Goal: Task Accomplishment & Management: Manage account settings

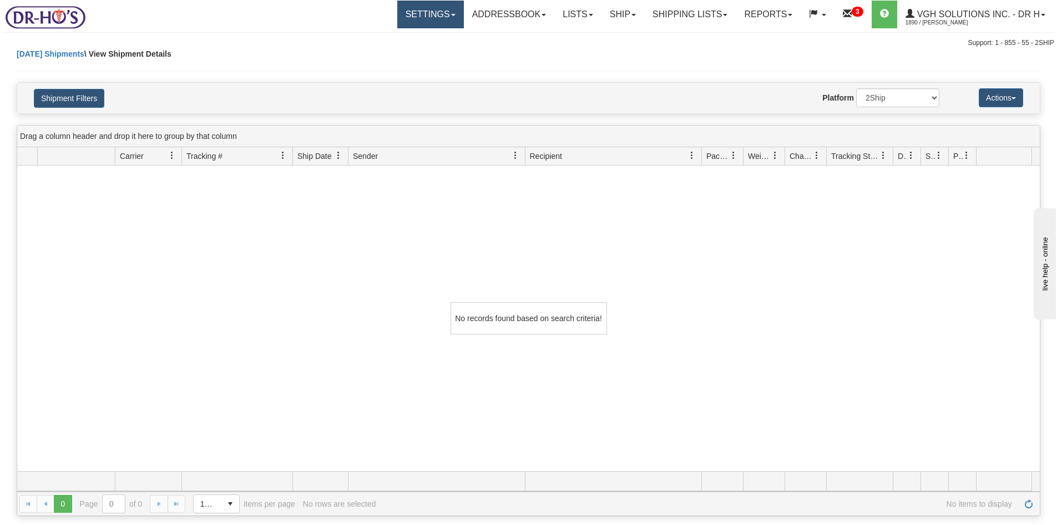
click at [422, 17] on link "Settings" at bounding box center [430, 15] width 67 height 28
click at [390, 37] on span "Shipping Preferences" at bounding box center [401, 38] width 74 height 9
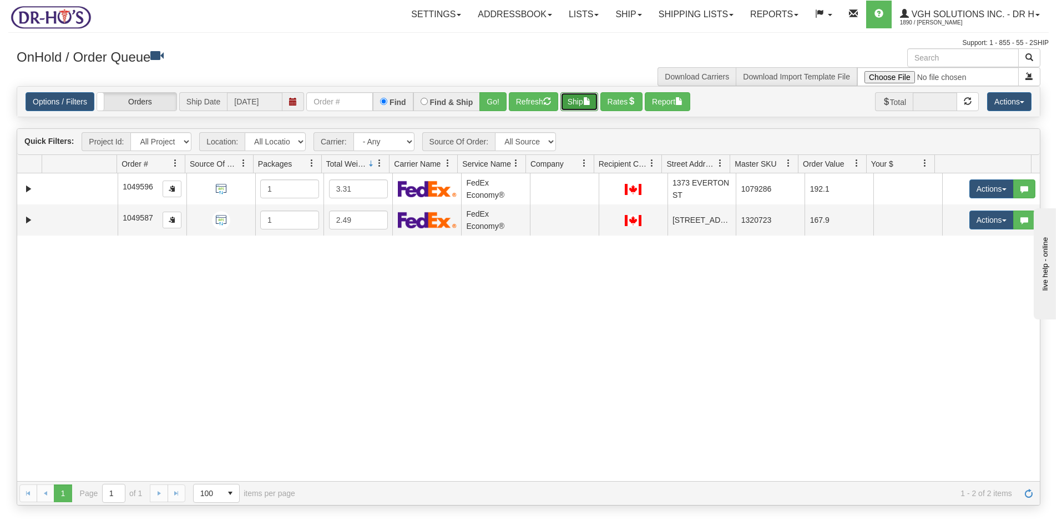
click at [576, 104] on button "Ship" at bounding box center [580, 101] width 38 height 19
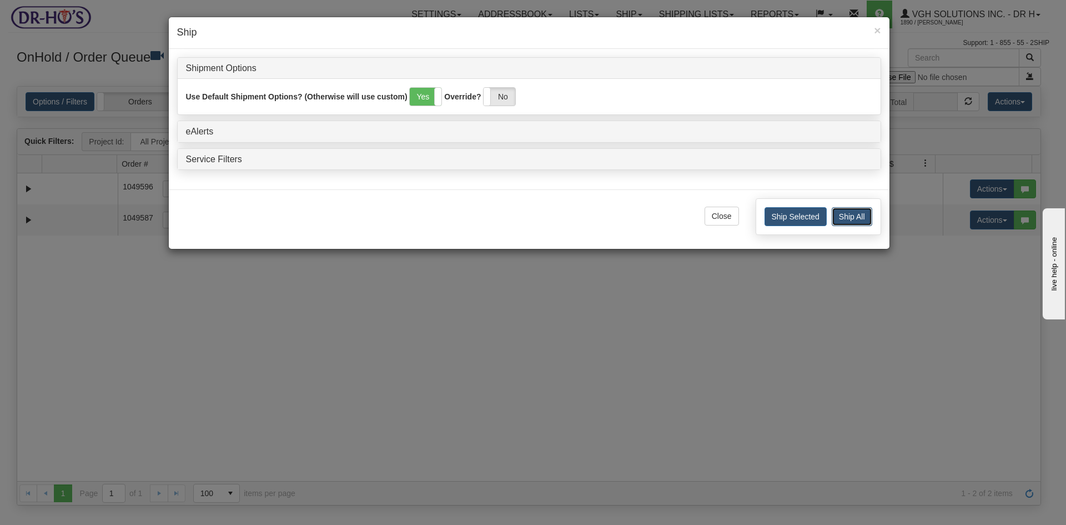
click at [851, 216] on button "Ship All" at bounding box center [851, 216] width 41 height 19
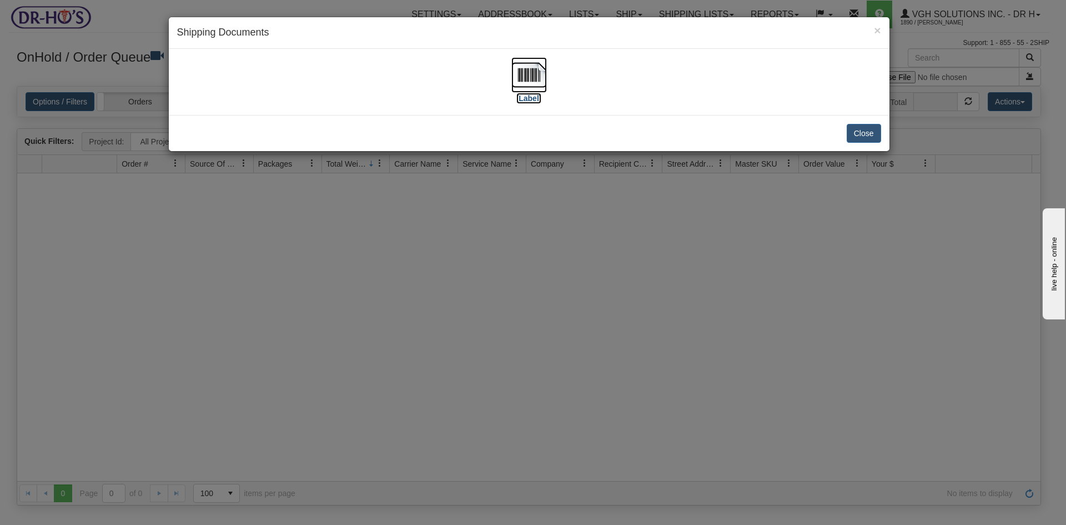
click at [520, 80] on img at bounding box center [529, 75] width 36 height 36
click at [883, 29] on div "× Shipping Documents" at bounding box center [529, 33] width 720 height 32
click at [873, 29] on h4 "Shipping Documents" at bounding box center [529, 33] width 704 height 14
click at [870, 137] on button "Close" at bounding box center [863, 133] width 34 height 19
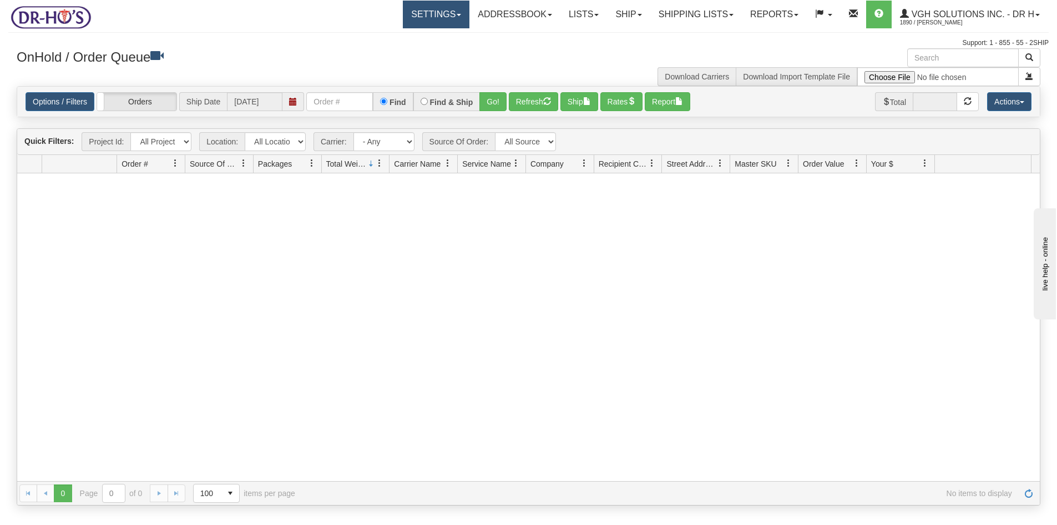
click at [418, 8] on link "Settings" at bounding box center [436, 15] width 67 height 28
click at [407, 34] on span "Shipping Preferences" at bounding box center [407, 38] width 74 height 9
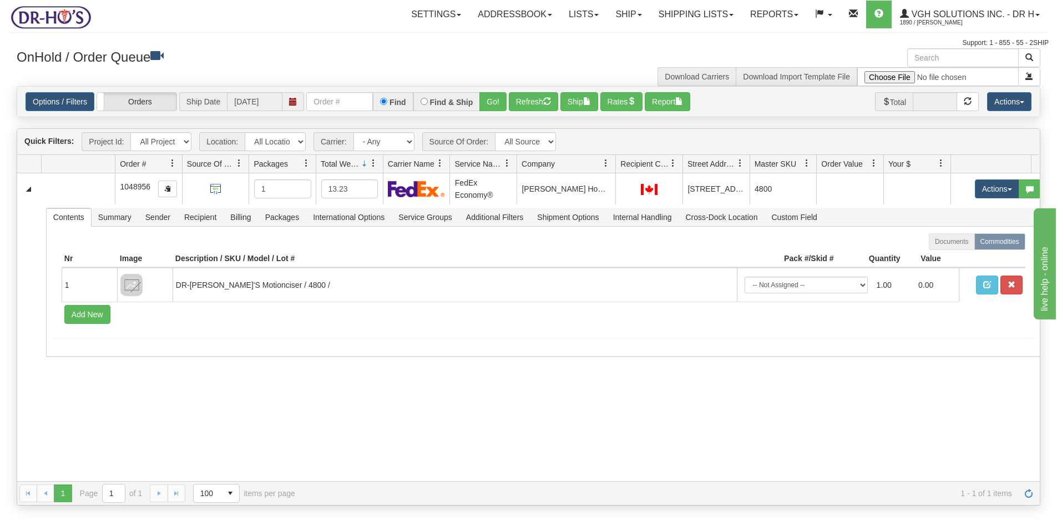
drag, startPoint x: 593, startPoint y: 170, endPoint x: 609, endPoint y: 166, distance: 16.6
click at [609, 166] on div "Id Location Request Id Reply Id Order # Source Of Order Packages Total Weight C…" at bounding box center [524, 164] width 1015 height 18
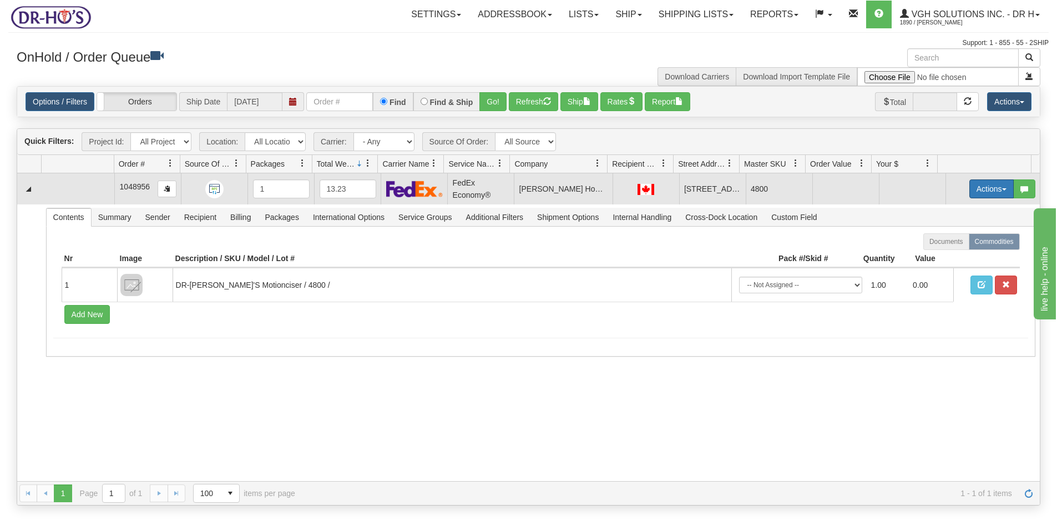
click at [981, 189] on button "Actions" at bounding box center [992, 188] width 44 height 19
click at [939, 251] on span "Ship" at bounding box center [947, 253] width 23 height 9
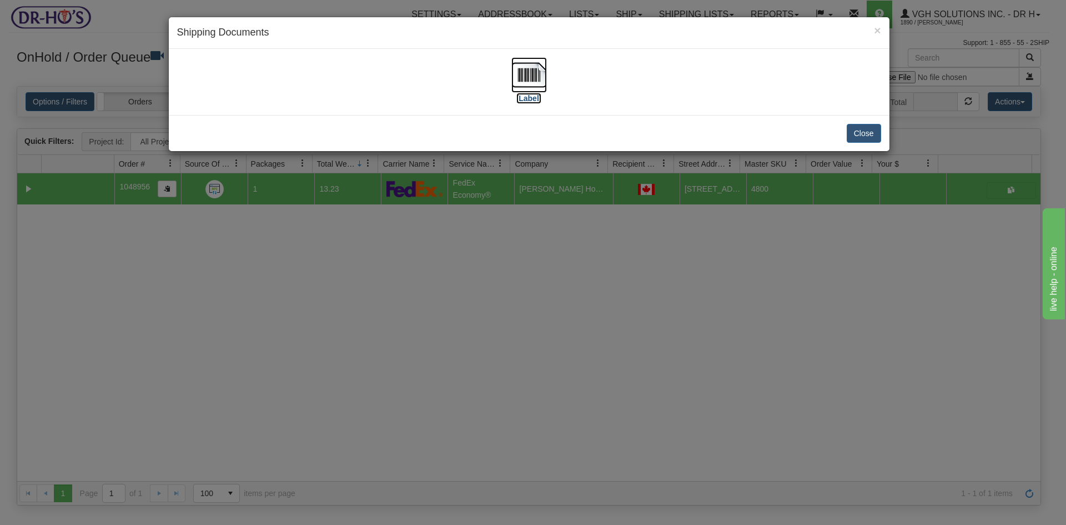
click at [526, 73] on img at bounding box center [529, 75] width 36 height 36
